Goal: Task Accomplishment & Management: Manage account settings

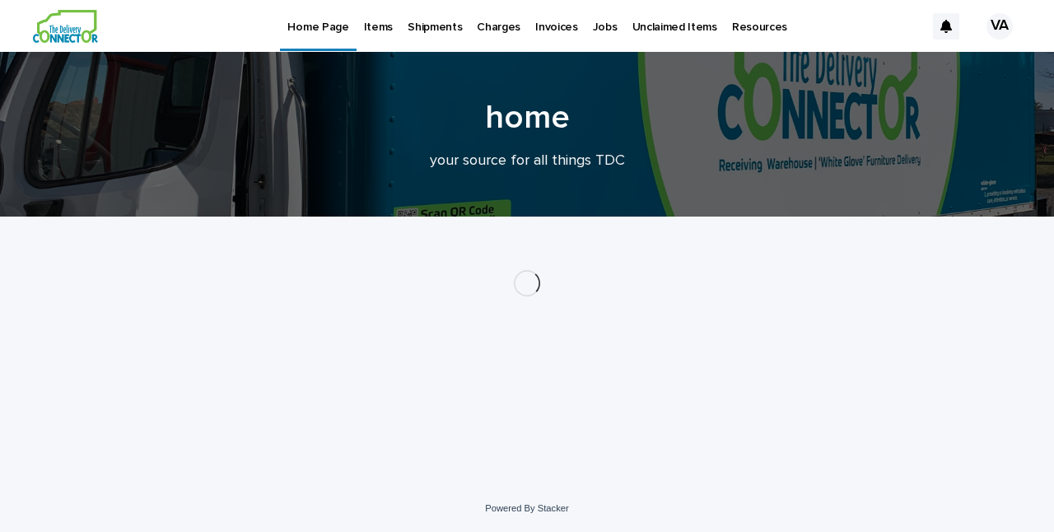
click at [375, 26] on p "Items" at bounding box center [378, 17] width 29 height 35
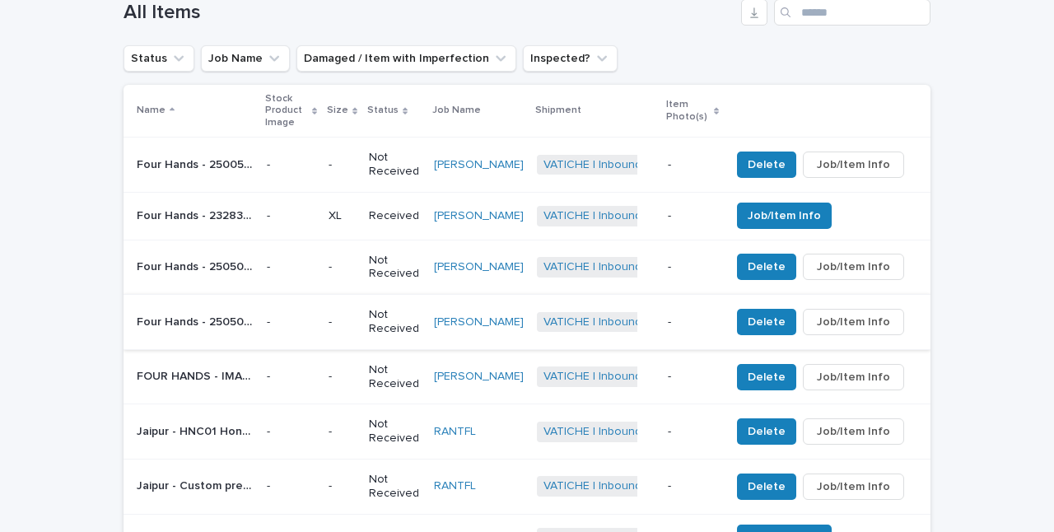
scroll to position [654, 0]
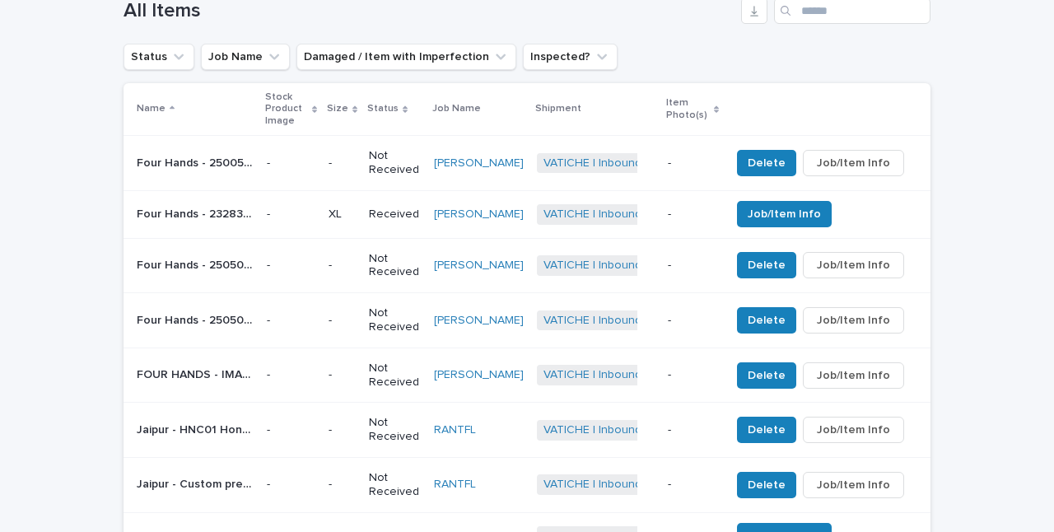
click at [861, 155] on span "Job/Item Info" at bounding box center [853, 163] width 73 height 16
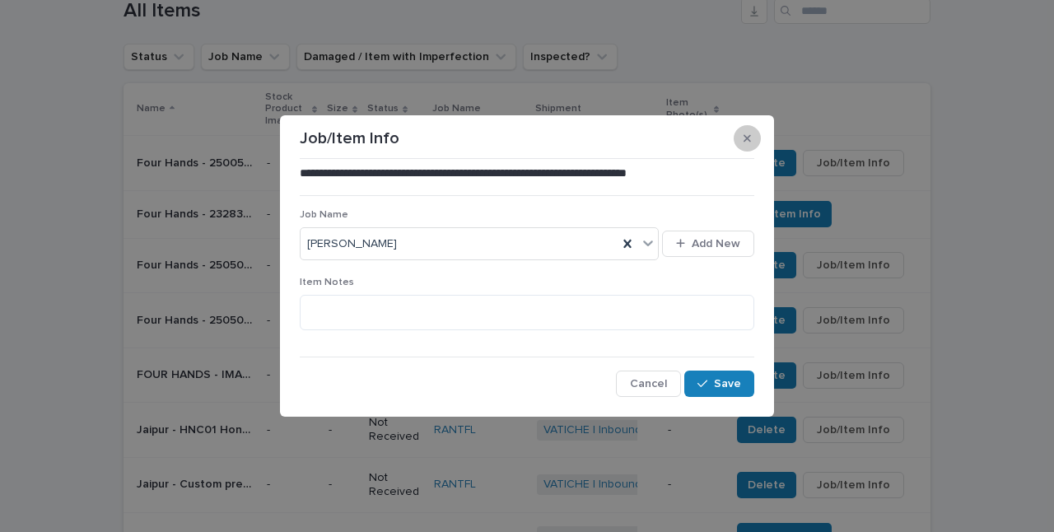
click at [746, 138] on icon "button" at bounding box center [747, 137] width 7 height 7
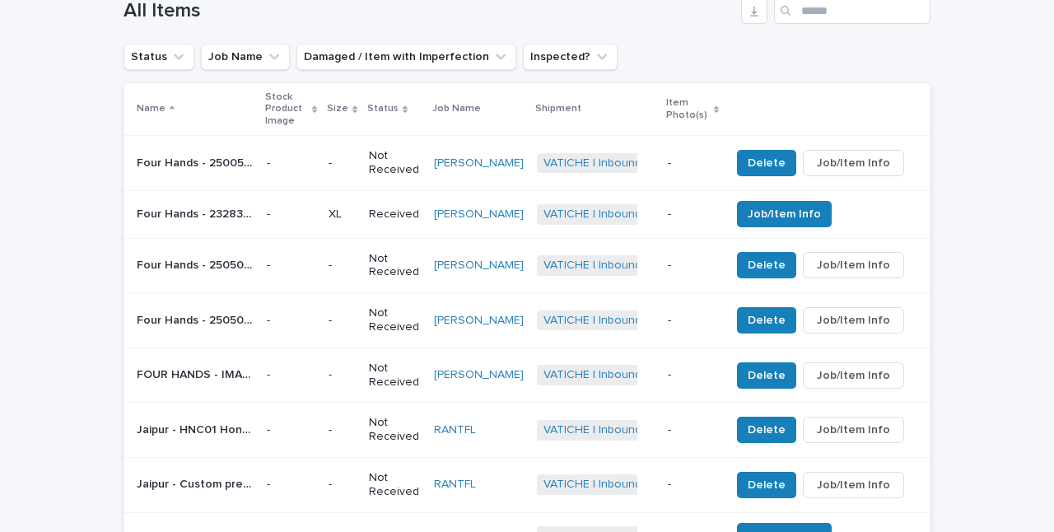
click at [192, 154] on p "Four Hands - 2500508-001 [PERSON_NAME] table lamp | 75228" at bounding box center [197, 161] width 120 height 17
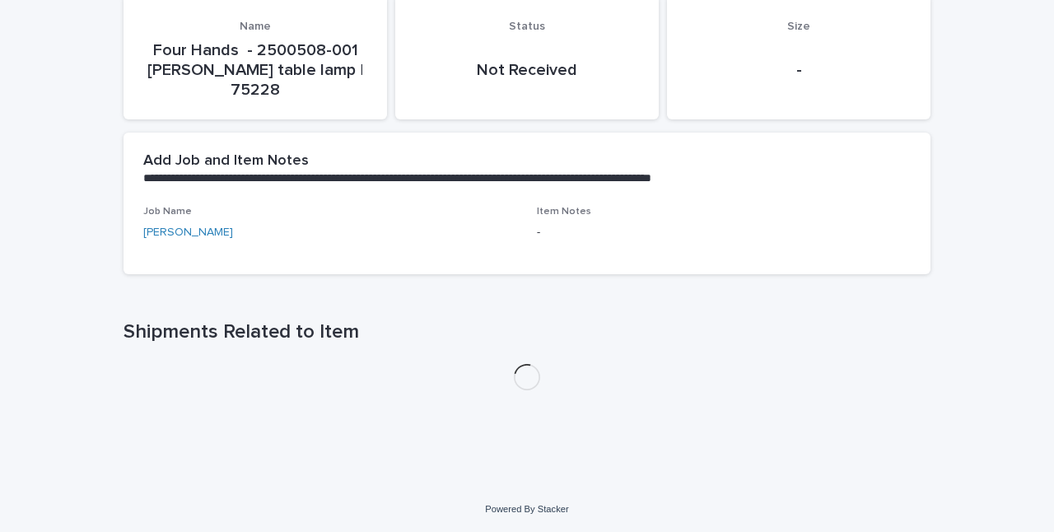
scroll to position [193, 0]
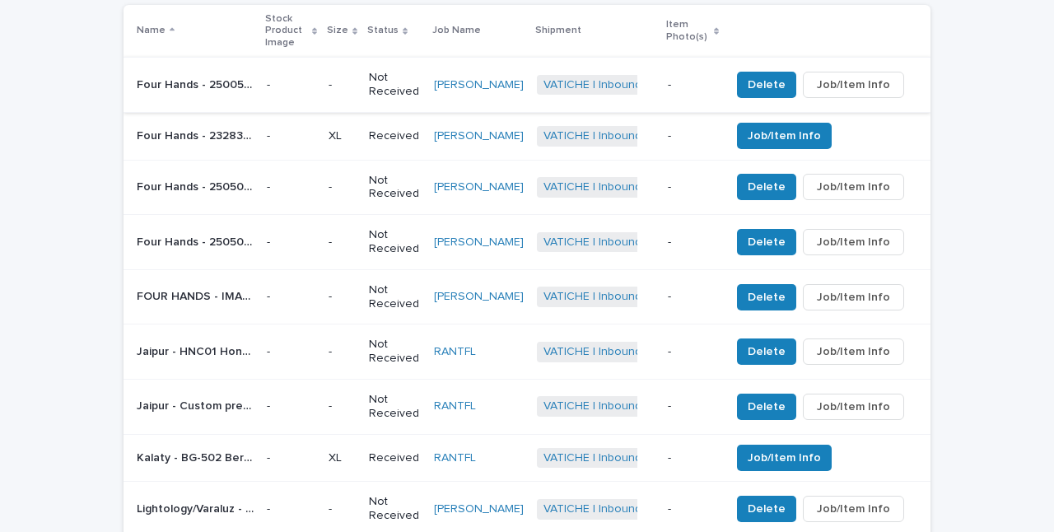
scroll to position [748, 0]
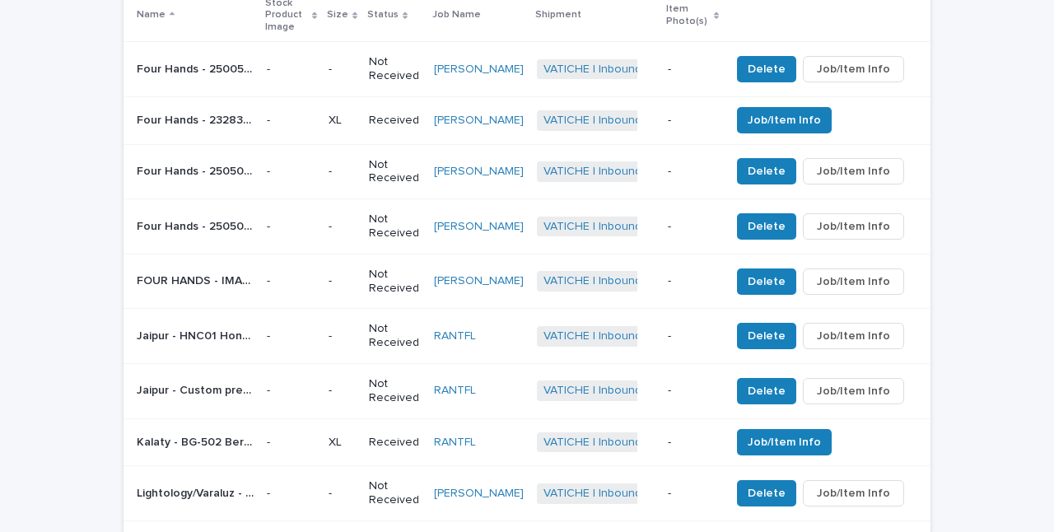
click at [208, 273] on p "FOUR HANDS - IMAR-179A ADARI COFFEE TABLE WITH MARBLE | 73085" at bounding box center [197, 279] width 120 height 17
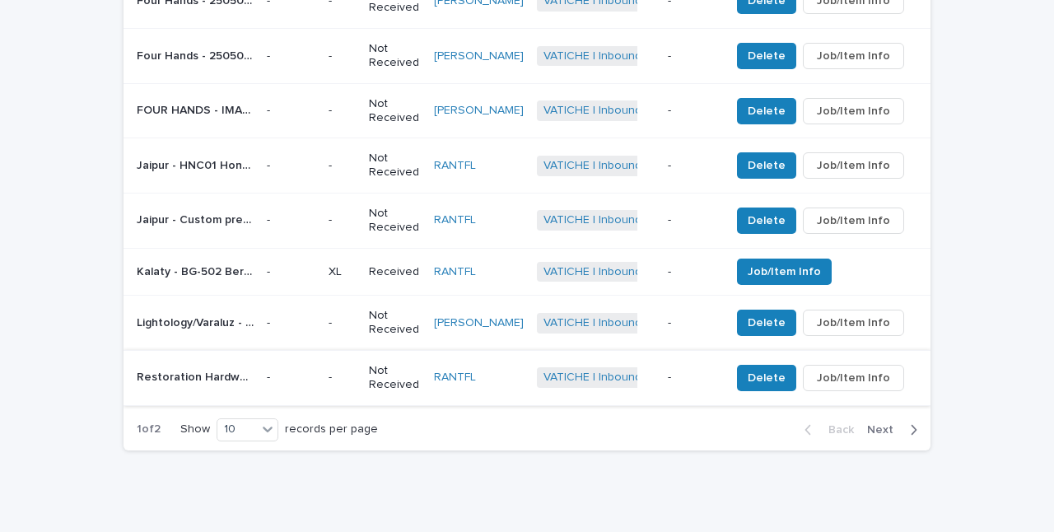
scroll to position [920, 0]
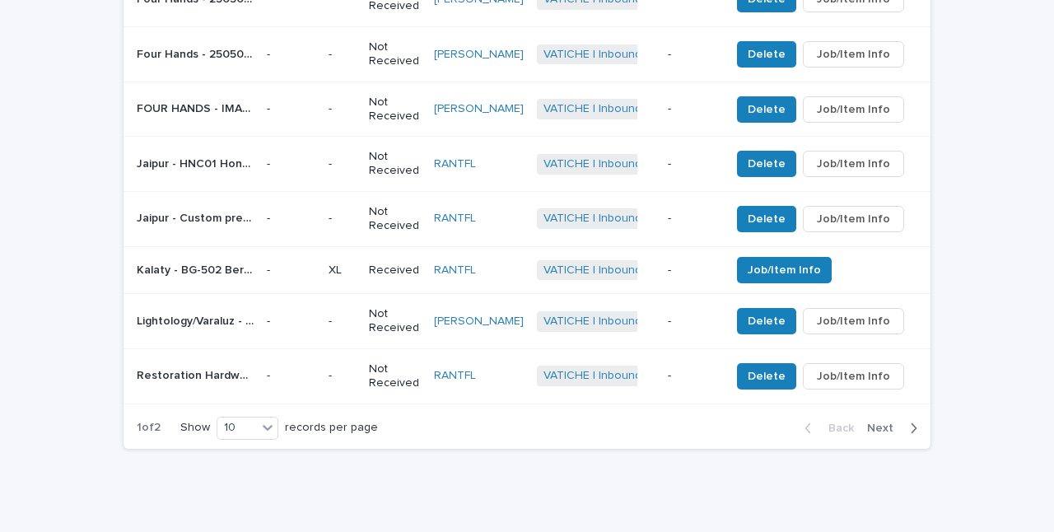
click at [894, 422] on span "Next" at bounding box center [885, 428] width 36 height 12
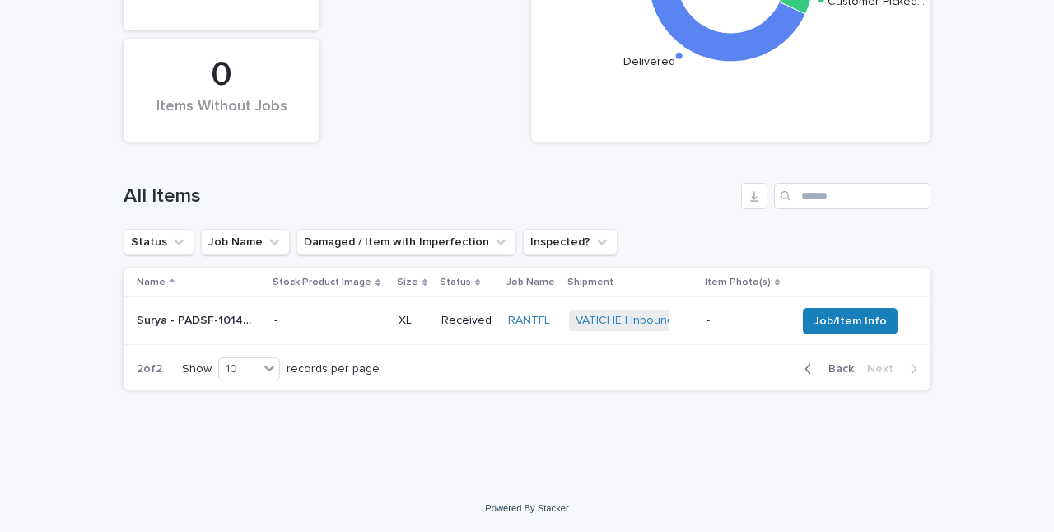
scroll to position [468, 0]
click at [829, 369] on span "Back" at bounding box center [836, 370] width 35 height 12
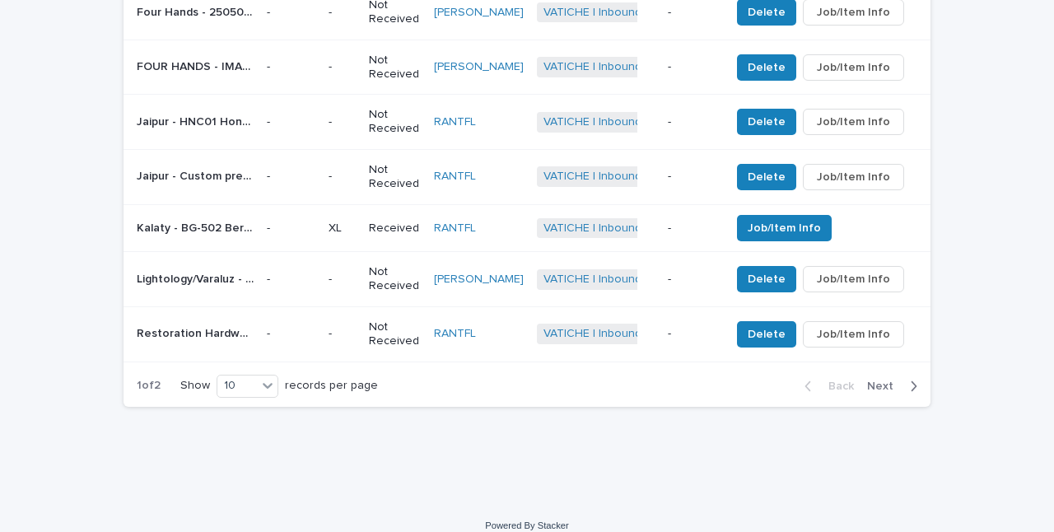
scroll to position [961, 0]
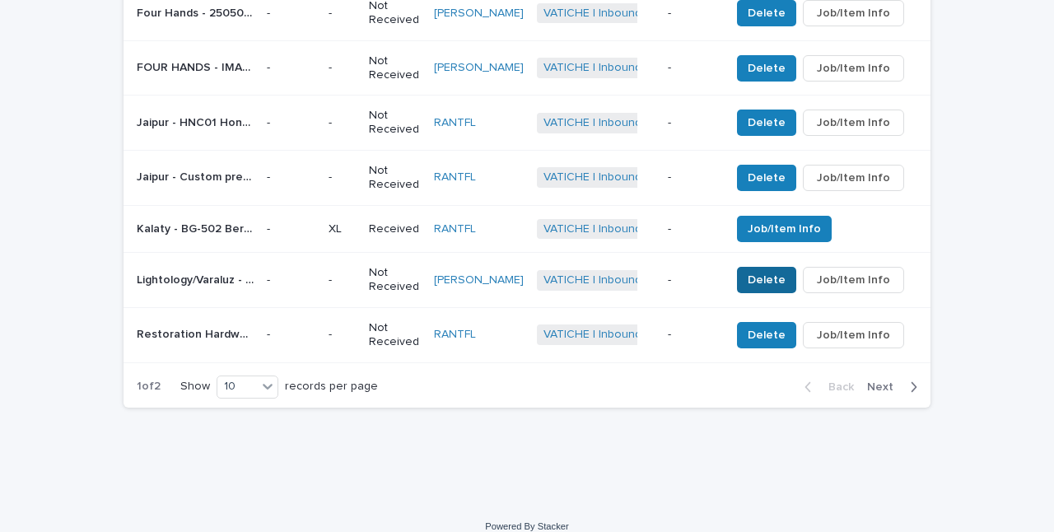
click at [776, 272] on span "Delete" at bounding box center [767, 280] width 38 height 16
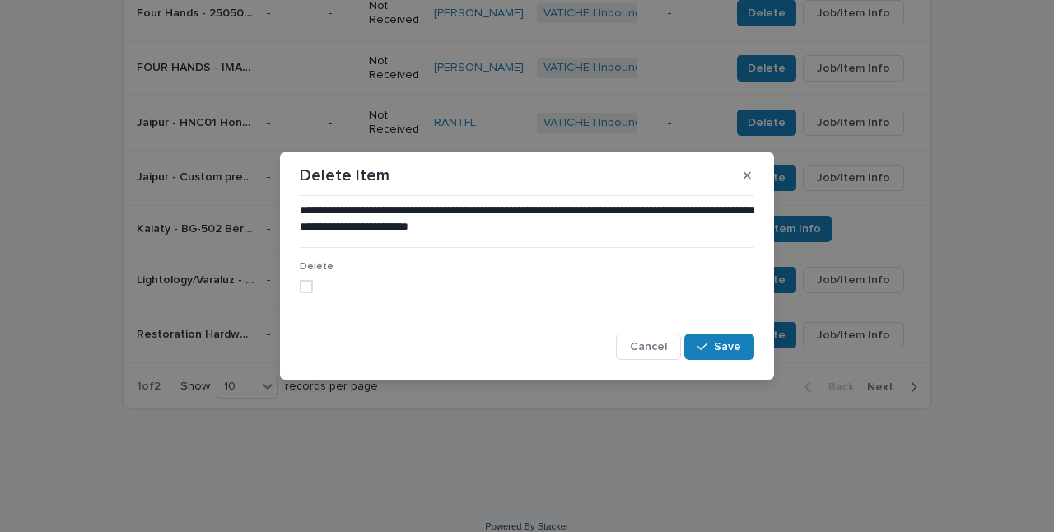
click at [303, 286] on span at bounding box center [306, 286] width 13 height 13
click at [728, 348] on span "Save" at bounding box center [727, 347] width 27 height 12
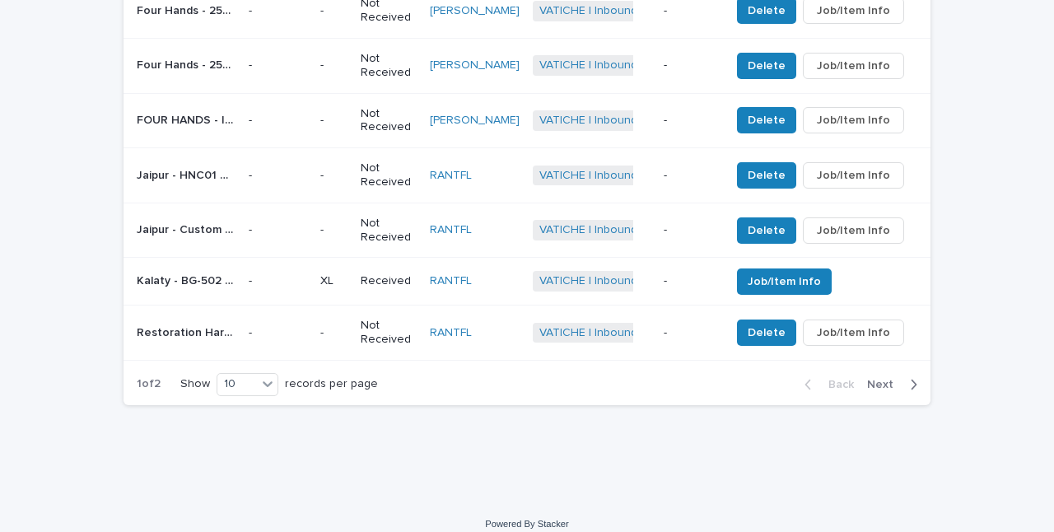
scroll to position [948, 0]
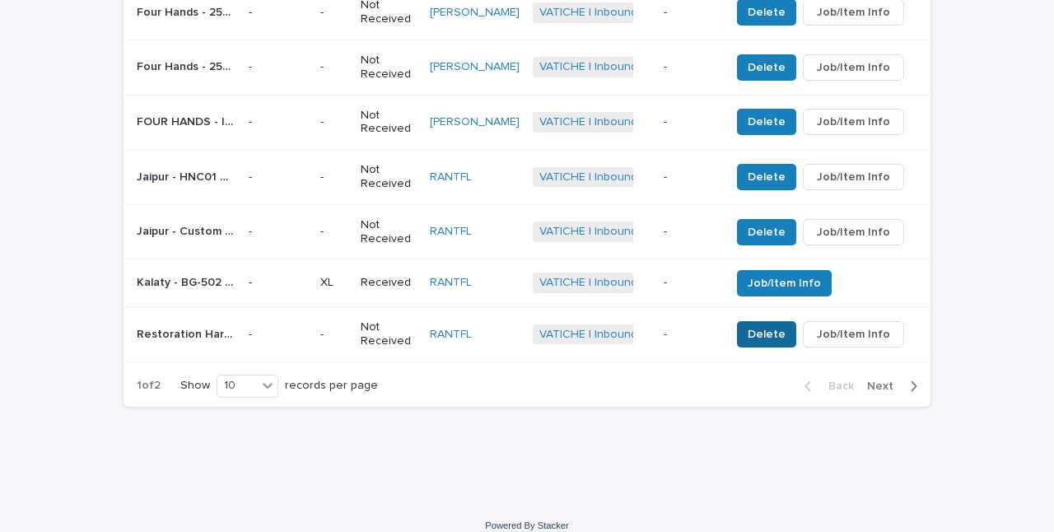
click at [782, 326] on span "Delete" at bounding box center [767, 334] width 38 height 16
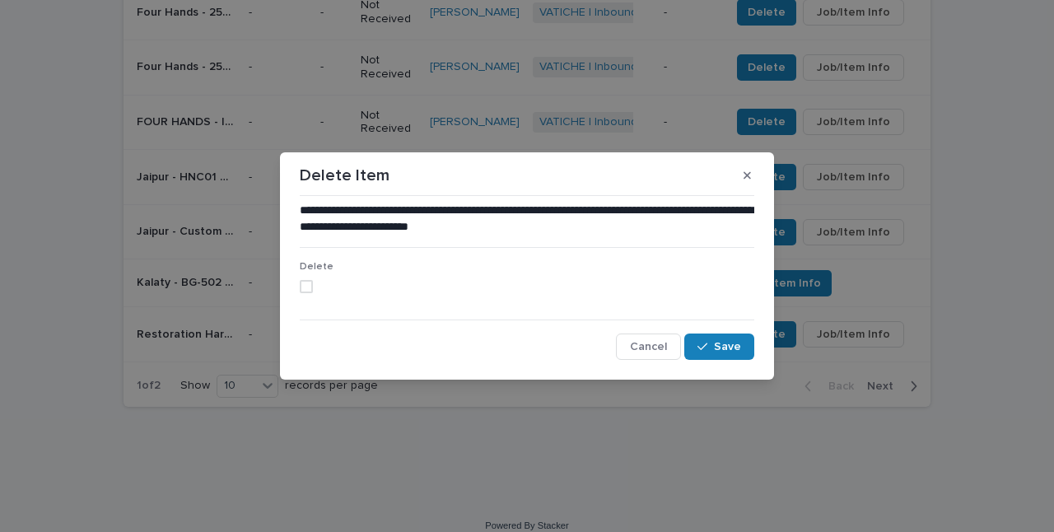
click at [301, 286] on span at bounding box center [306, 286] width 13 height 13
click at [733, 352] on button "Save" at bounding box center [719, 347] width 70 height 26
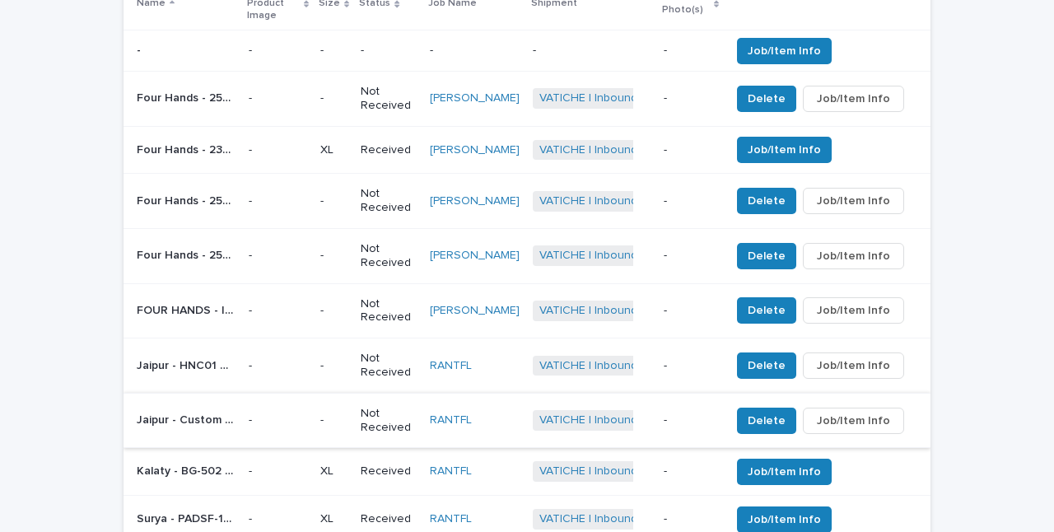
scroll to position [754, 0]
